Goal: Find specific page/section: Find specific page/section

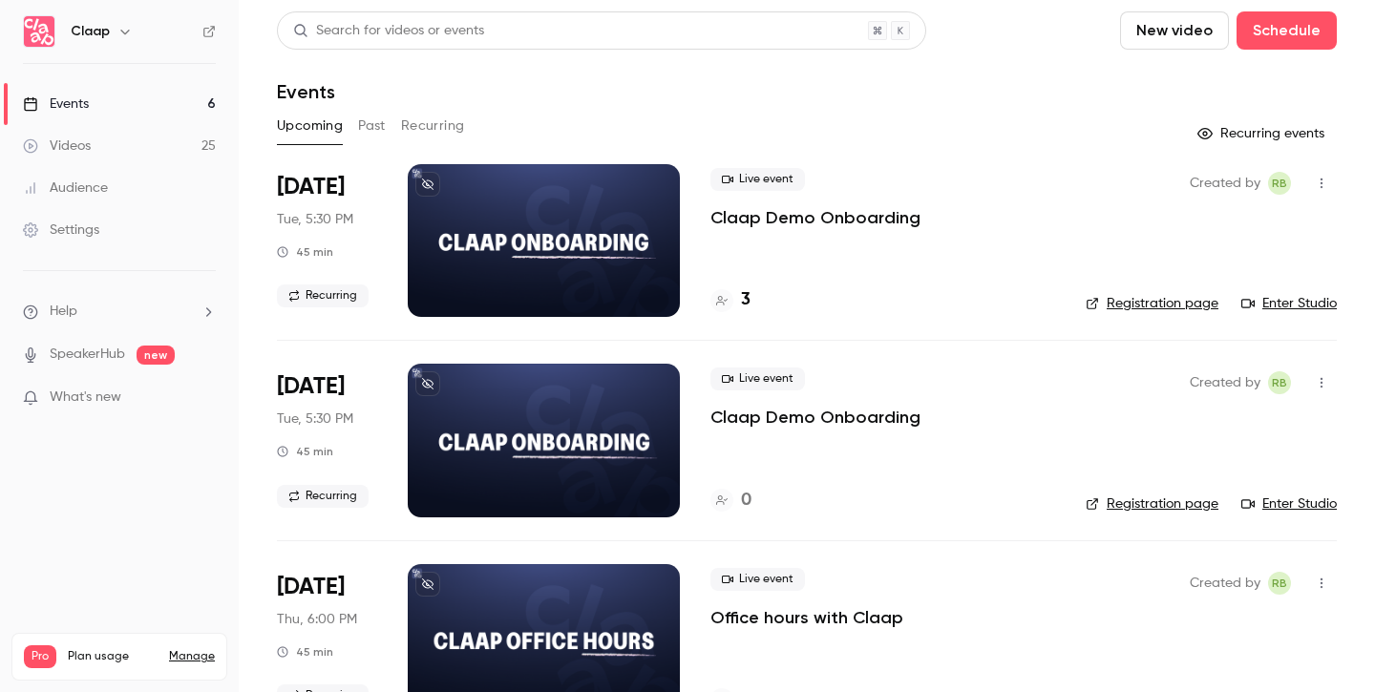
click at [741, 303] on h4 "3" at bounding box center [746, 300] width 10 height 26
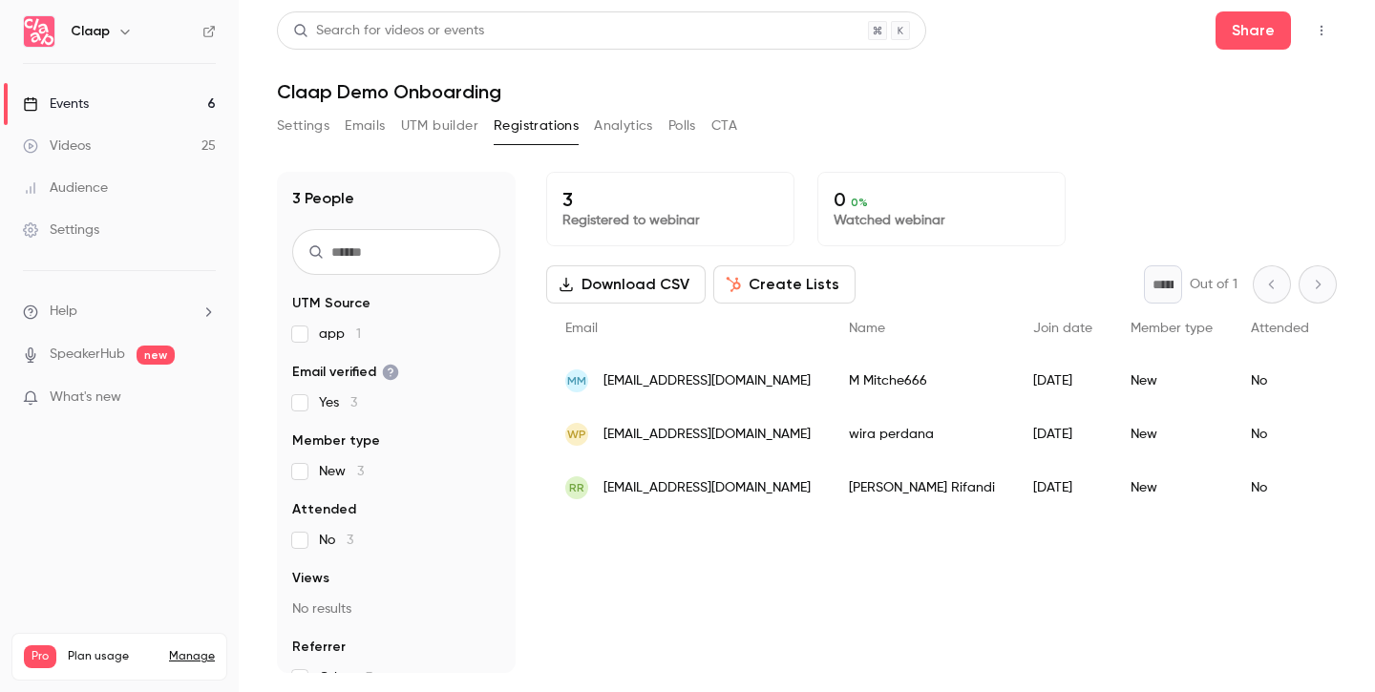
click at [1320, 28] on icon "button" at bounding box center [1321, 30] width 15 height 13
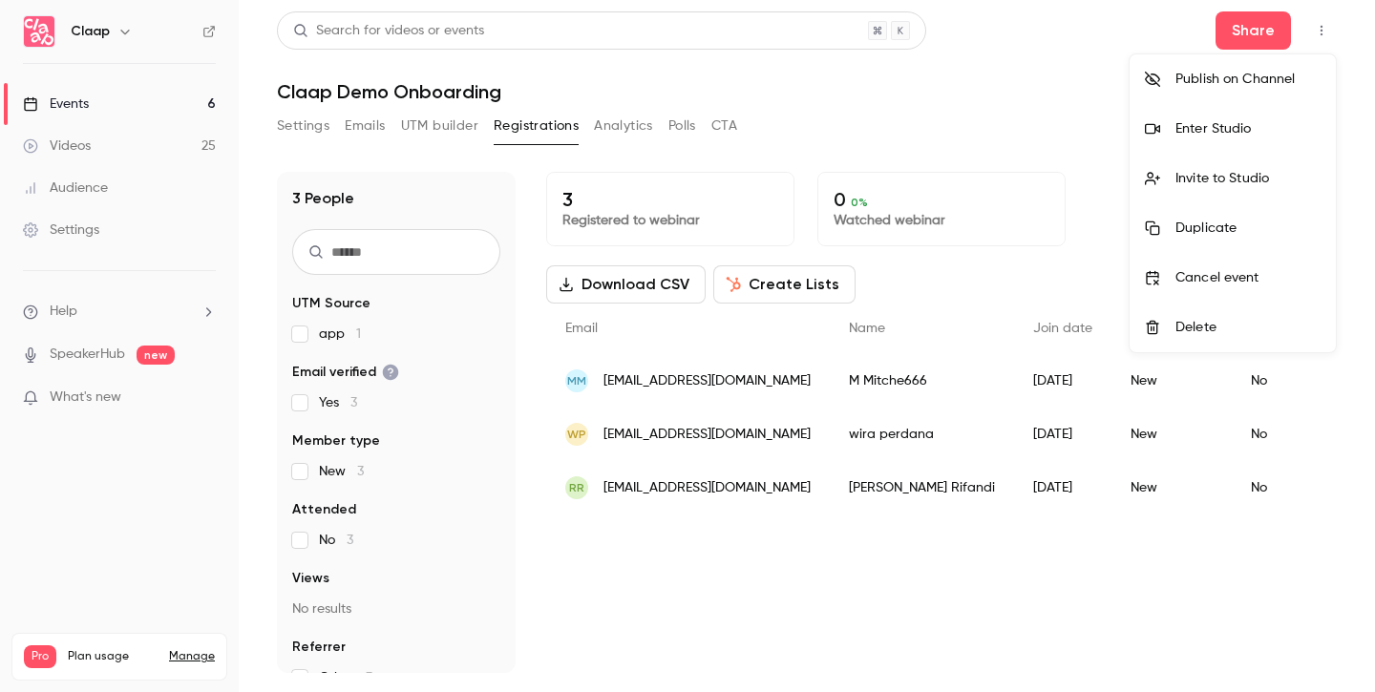
click at [1227, 128] on div "Enter Studio" at bounding box center [1247, 128] width 145 height 19
